Goal: Transaction & Acquisition: Purchase product/service

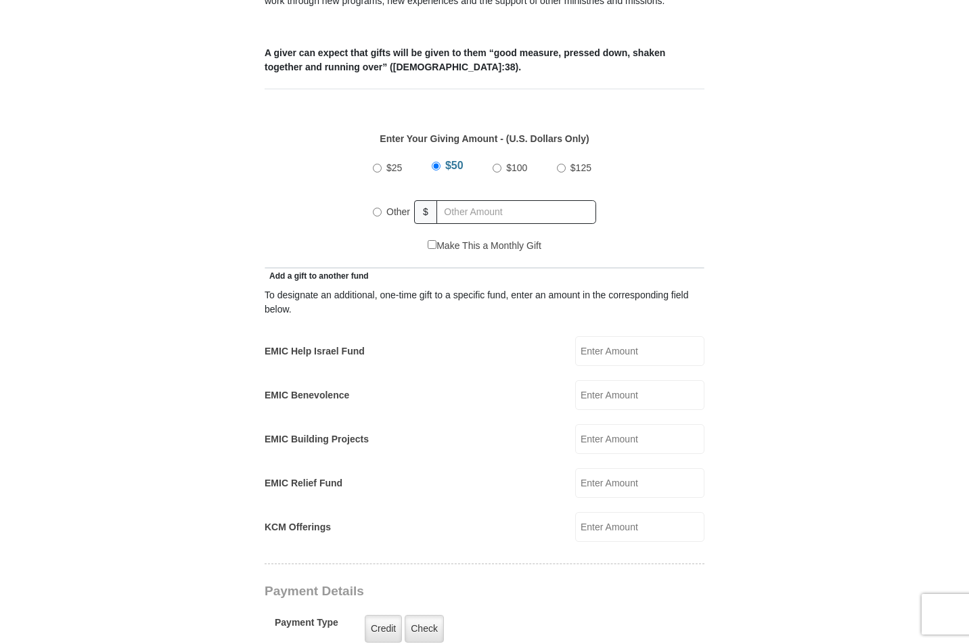
click at [398, 206] on span "Other" at bounding box center [398, 211] width 24 height 11
click at [381, 208] on input "Other" at bounding box center [377, 212] width 9 height 9
radio input "true"
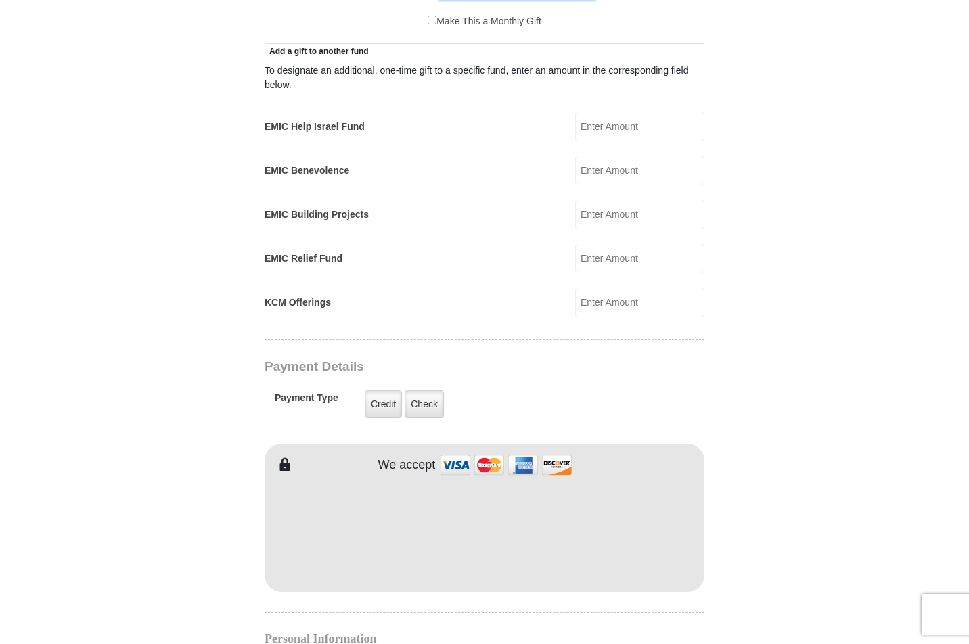
scroll to position [770, 0]
type input "225"
click at [383, 390] on label "Credit" at bounding box center [383, 404] width 37 height 28
click at [0, 0] on input "Credit" at bounding box center [0, 0] width 0 height 0
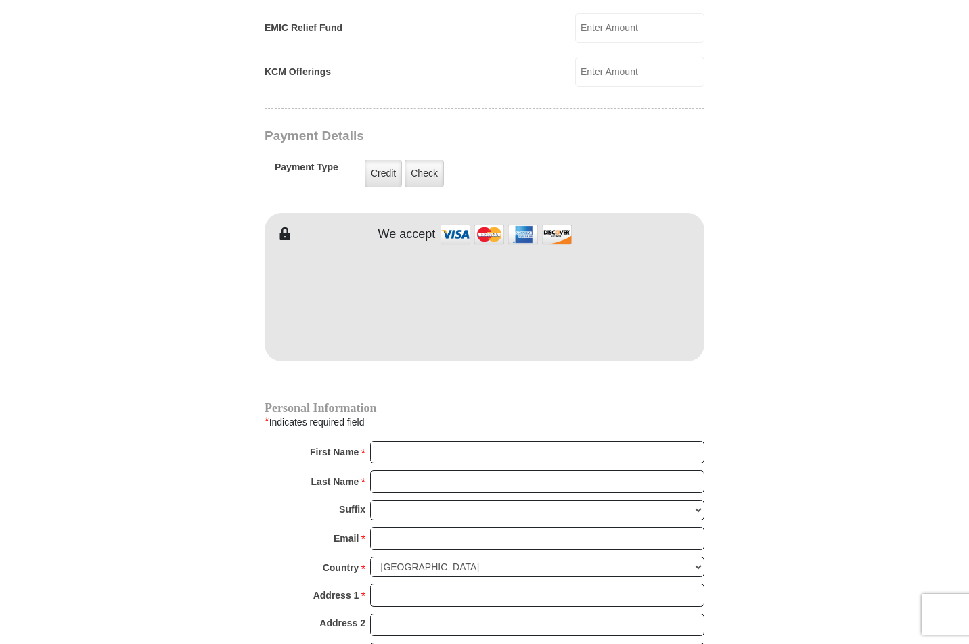
scroll to position [1002, 0]
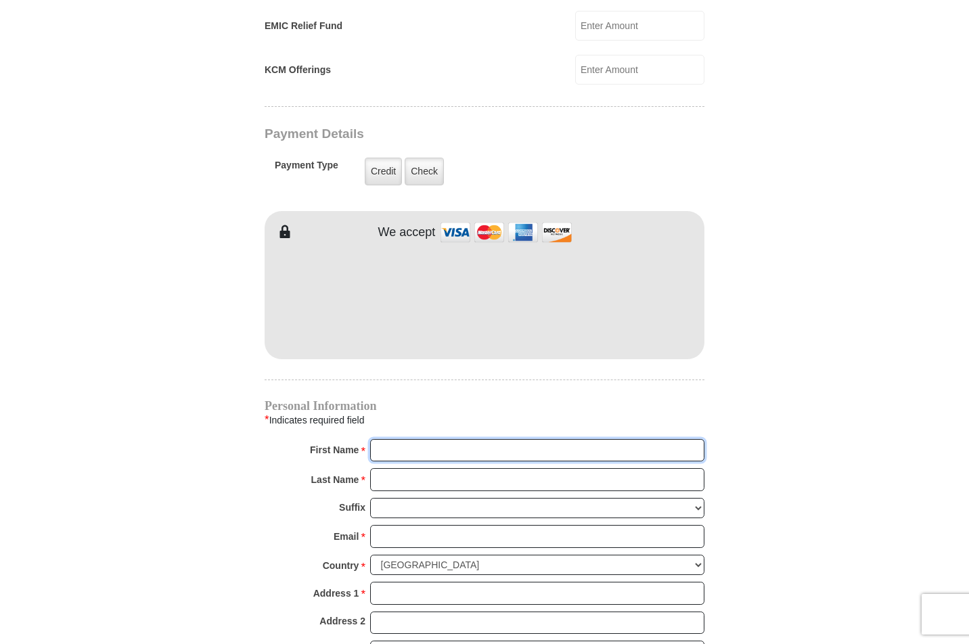
click at [693, 439] on input "First Name *" at bounding box center [537, 450] width 334 height 23
type input "Eddie"
type input "Baxley"
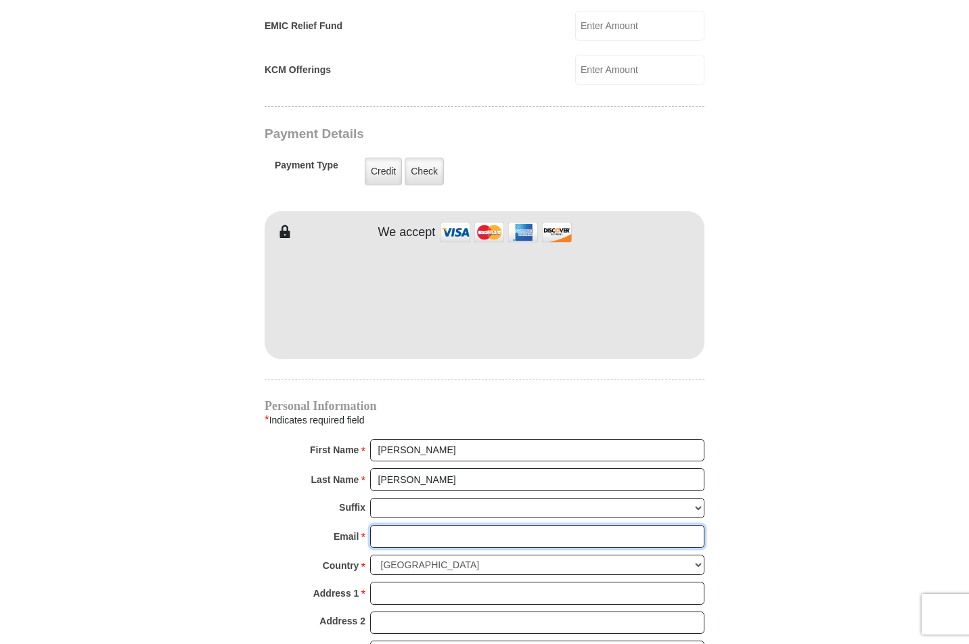
type input "ebaxley3@gmail.com"
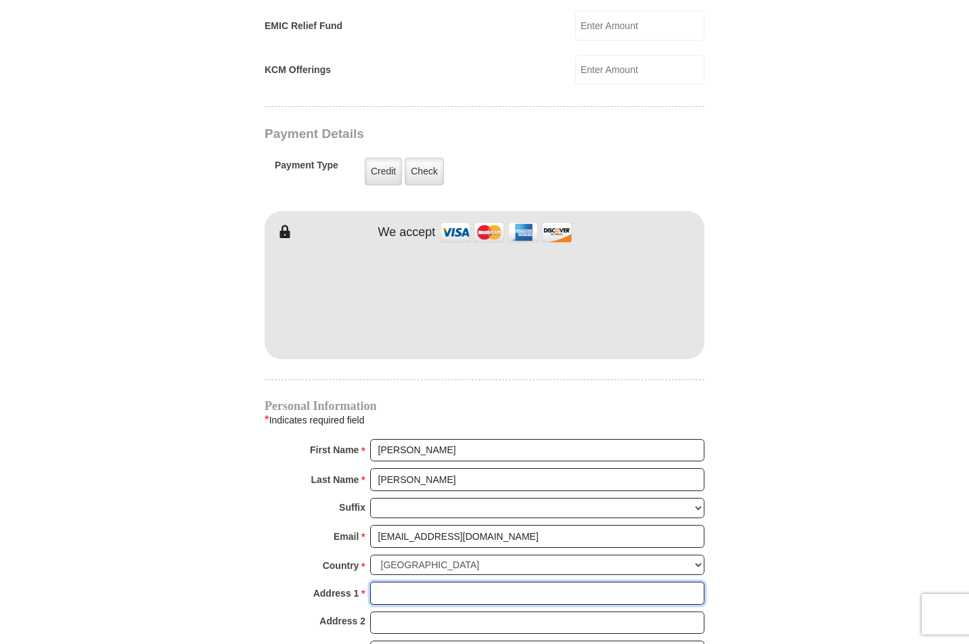
type input "109 Crockett Way"
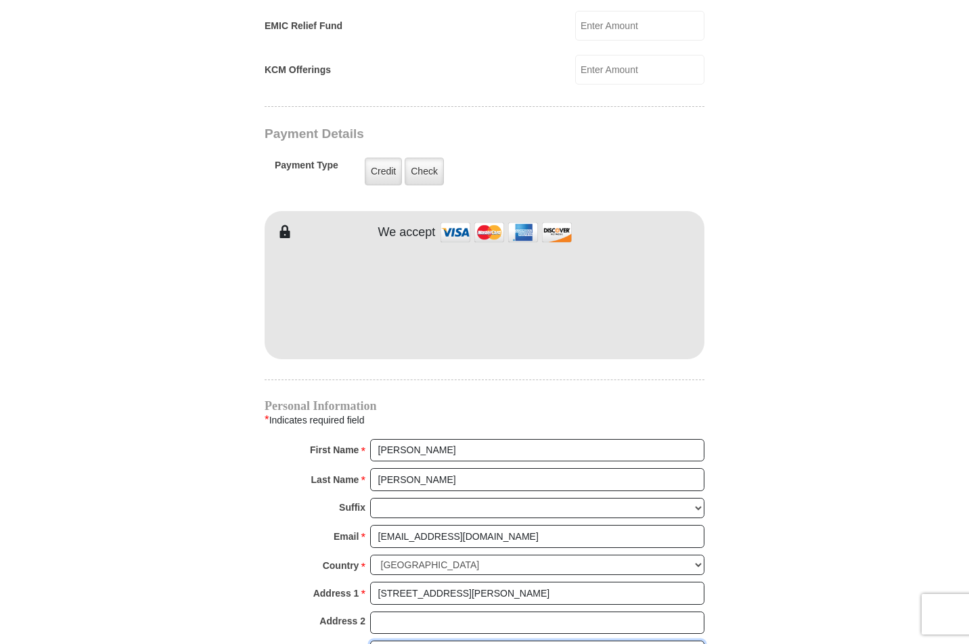
type input "Venus"
select select "TX"
type input "76084-3598"
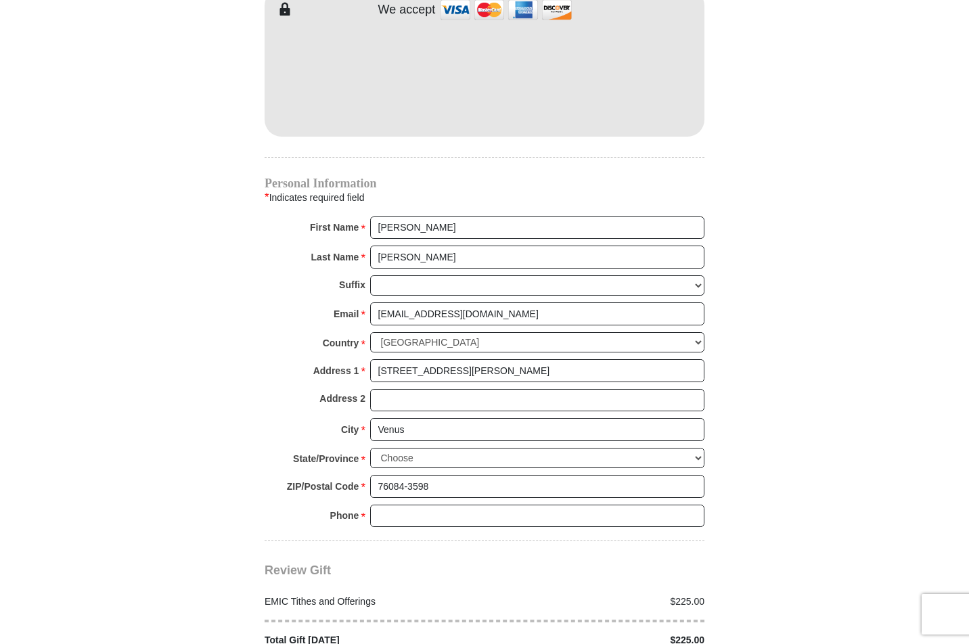
scroll to position [1226, 0]
click at [693, 503] on input "Phone * *" at bounding box center [537, 514] width 334 height 23
type input "8175658560"
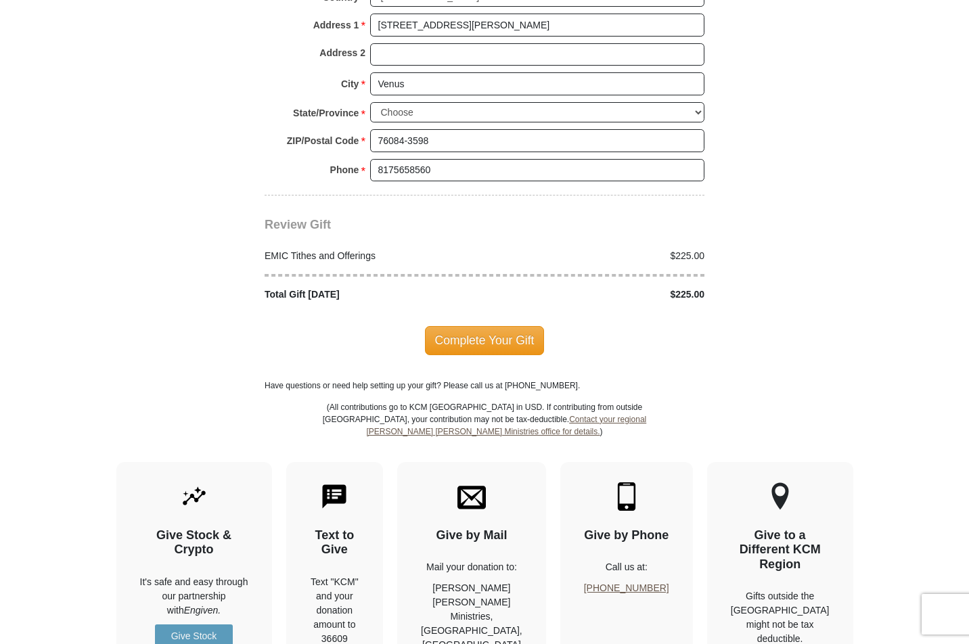
scroll to position [1593, 0]
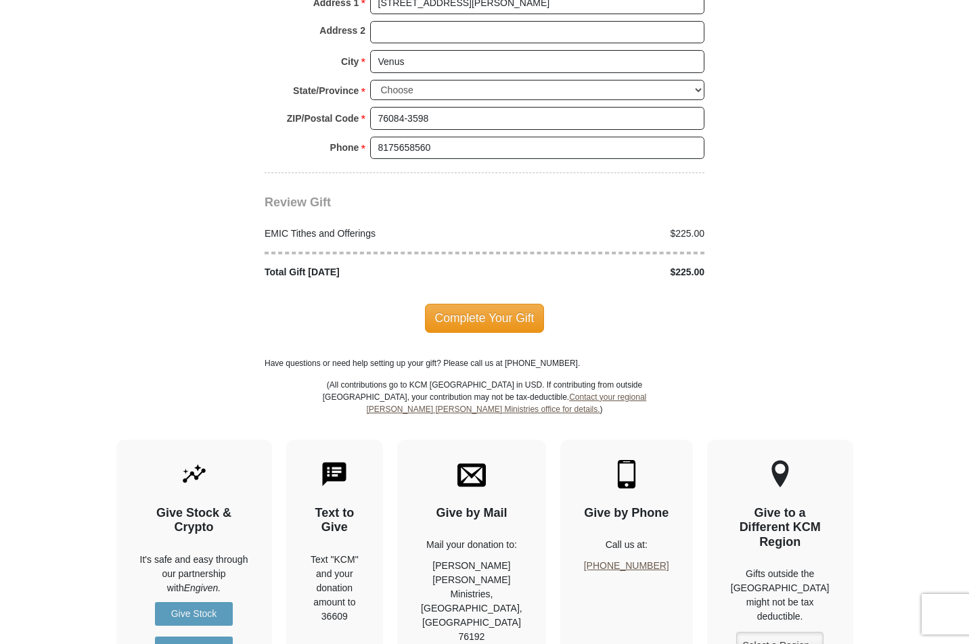
click at [505, 304] on span "Complete Your Gift" at bounding box center [485, 318] width 120 height 28
